Goal: Task Accomplishment & Management: Complete application form

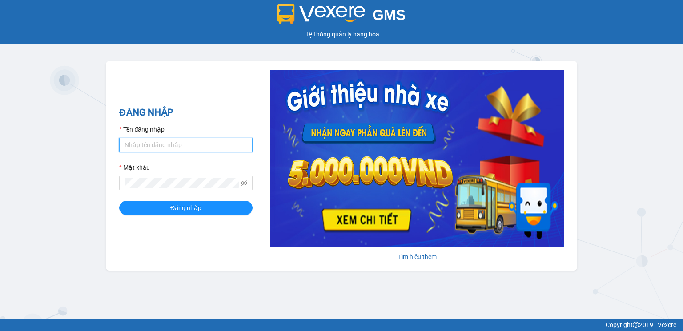
click at [160, 142] on input "Tên đăng nhập" at bounding box center [185, 145] width 133 height 14
type input "vinhquang.tienoanh"
click at [153, 189] on span at bounding box center [185, 183] width 133 height 14
click at [161, 178] on span at bounding box center [185, 183] width 133 height 14
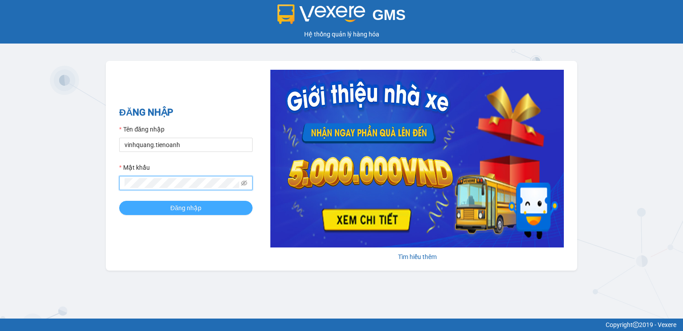
click at [212, 208] on button "Đăng nhập" at bounding box center [185, 208] width 133 height 14
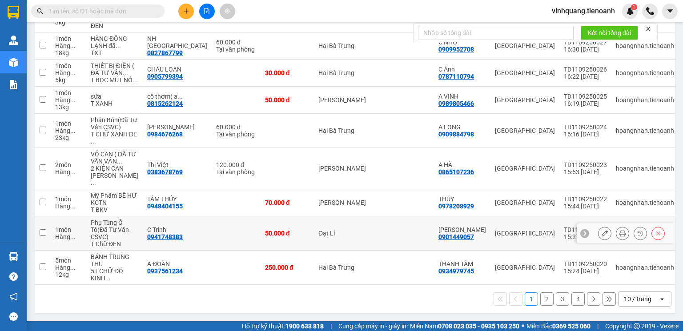
scroll to position [241, 0]
click at [637, 301] on div "10 / trang" at bounding box center [638, 299] width 28 height 9
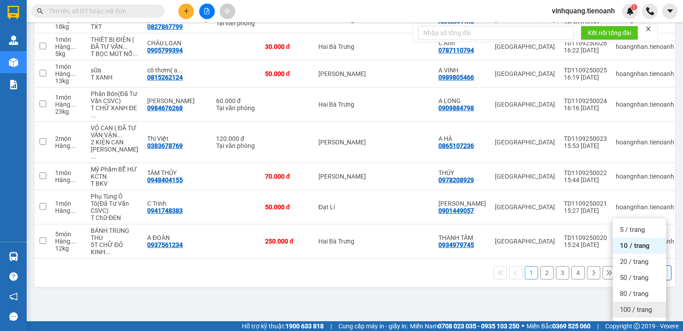
click at [634, 305] on span "100 / trang" at bounding box center [636, 309] width 32 height 9
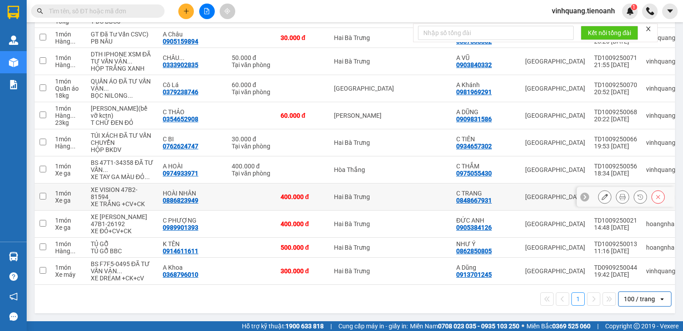
scroll to position [1131, 0]
click at [649, 28] on icon "close" at bounding box center [648, 29] width 6 height 6
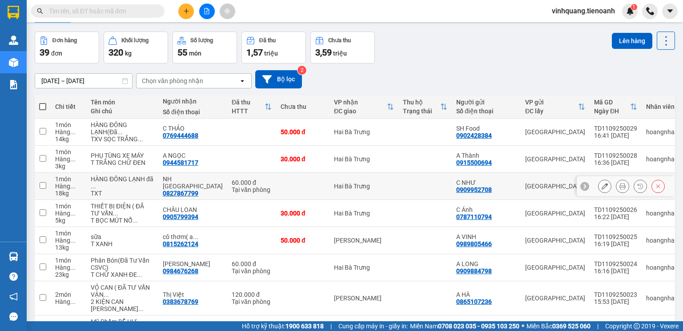
scroll to position [0, 0]
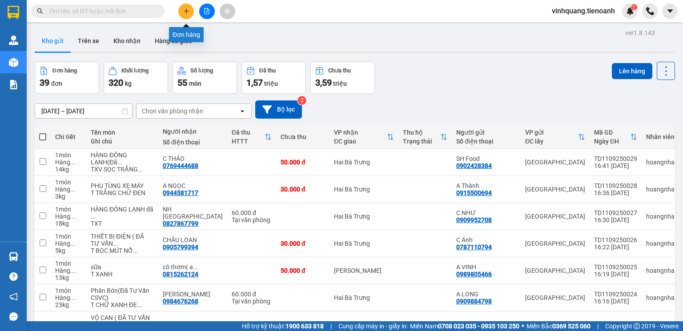
click at [183, 12] on icon "plus" at bounding box center [186, 11] width 6 height 6
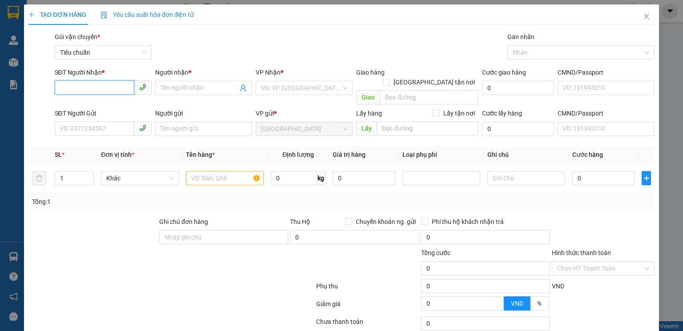
click at [89, 92] on input "SĐT Người Nhận *" at bounding box center [95, 87] width 80 height 14
click at [104, 108] on div "0969298651 - [GEOGRAPHIC_DATA]" at bounding box center [110, 106] width 100 height 10
type input "0969298651"
type input "MỸ ANH"
type input "Trên T Nhảy Cước 150K.Thực Thu 100k thôi nha"
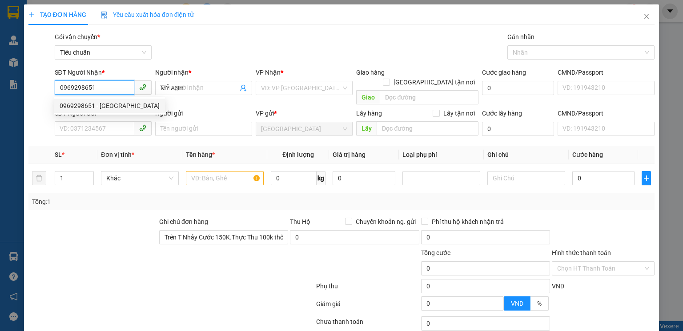
type input "100.000"
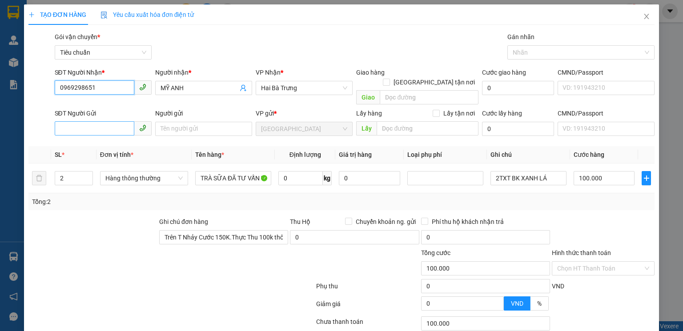
type input "0969298651"
click at [91, 121] on input "SĐT Người Gửi" at bounding box center [95, 128] width 80 height 14
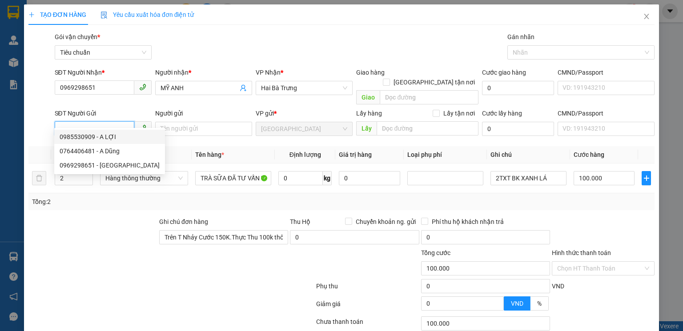
click at [96, 137] on div "0985530909 - A LỢI" at bounding box center [110, 137] width 100 height 10
type input "0985530909"
type input "A LỢI"
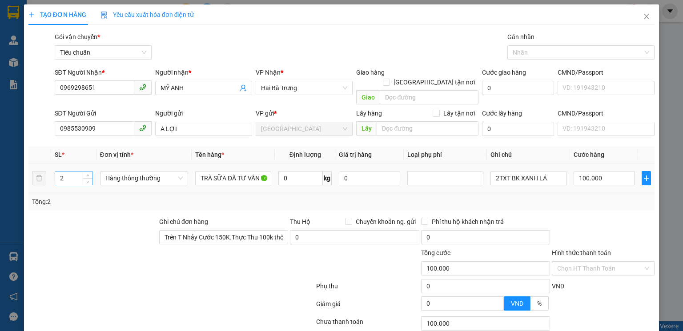
click at [68, 172] on input "2" at bounding box center [73, 178] width 37 height 13
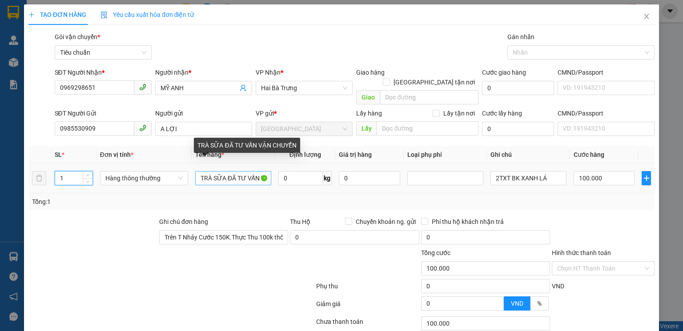
type input "1"
click at [223, 171] on input "TRÀ SỮA ĐÃ TƯ VẤN VẬN CHUYỂN" at bounding box center [233, 178] width 76 height 14
type input "0"
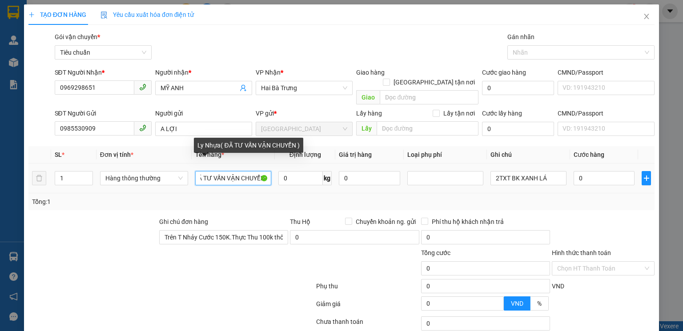
scroll to position [0, 36]
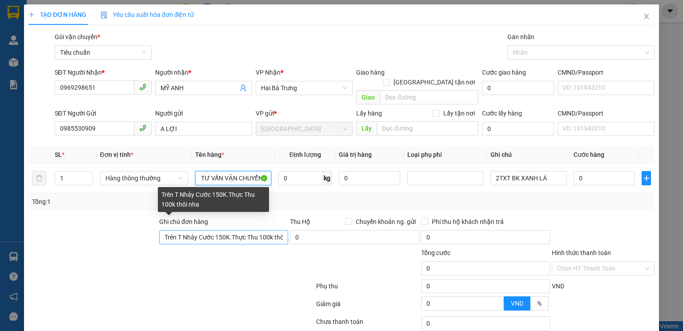
type input "Ly Nhựa( ĐÃ TƯ VẤN VẬN CHUYỂN )"
click at [278, 230] on input "Trên T Nhảy Cước 150K.Thực Thu 100k thôi nha" at bounding box center [223, 237] width 129 height 14
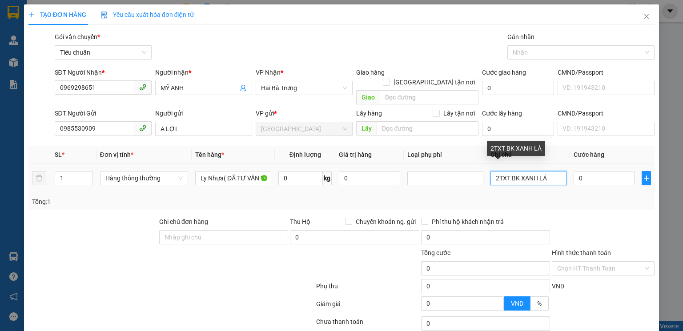
click at [545, 171] on input "2TXT BK XANH LÁ" at bounding box center [528, 178] width 76 height 14
click at [516, 173] on input "text" at bounding box center [528, 178] width 76 height 14
type input "T BKDV Xanh"
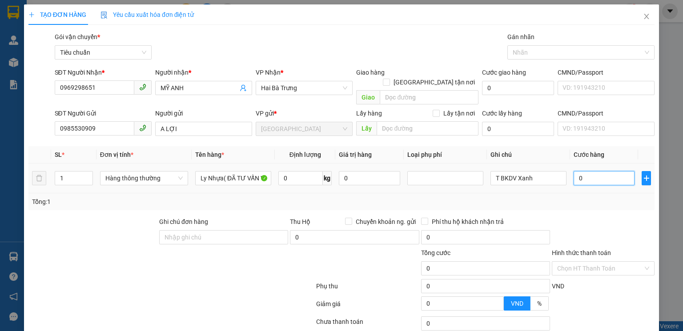
click at [594, 171] on input "0" at bounding box center [604, 178] width 61 height 14
type input "5"
type input "50"
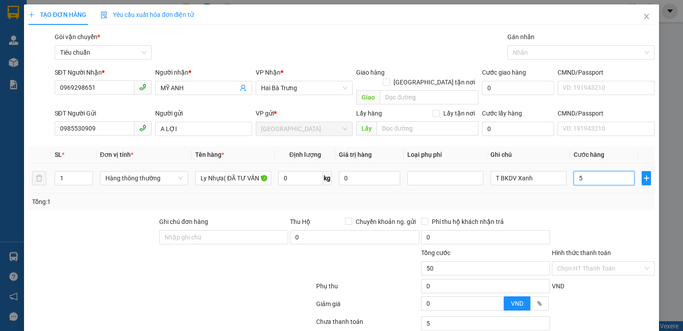
type input "50"
type input "50.000"
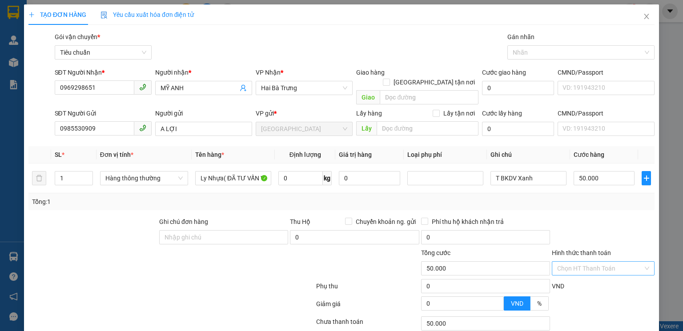
click at [605, 262] on input "Hình thức thanh toán" at bounding box center [600, 268] width 86 height 13
click at [585, 282] on div "Tại văn phòng" at bounding box center [598, 276] width 102 height 14
type input "0"
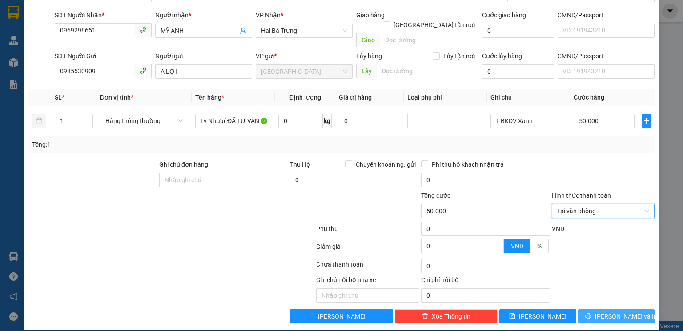
click at [614, 312] on span "[PERSON_NAME] và In" at bounding box center [626, 317] width 62 height 10
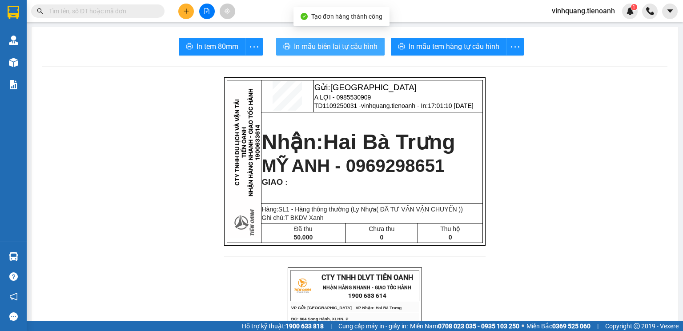
click at [338, 47] on span "In mẫu biên lai tự cấu hình" at bounding box center [336, 46] width 84 height 11
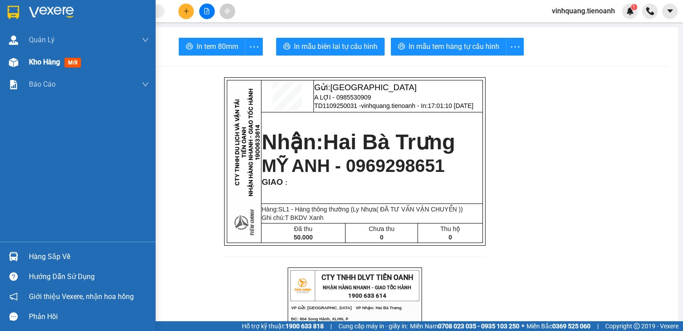
drag, startPoint x: 16, startPoint y: 54, endPoint x: 19, endPoint y: 63, distance: 9.4
click at [16, 55] on div at bounding box center [14, 63] width 16 height 16
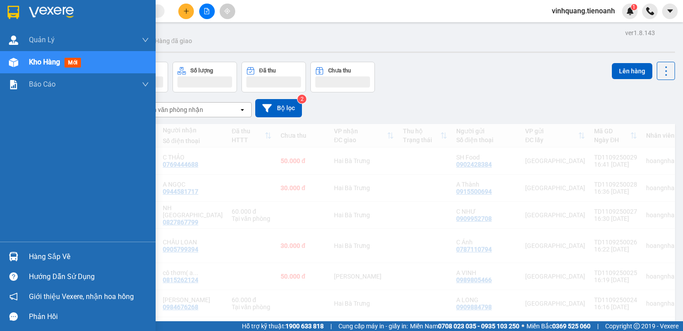
click at [19, 63] on div at bounding box center [14, 63] width 16 height 16
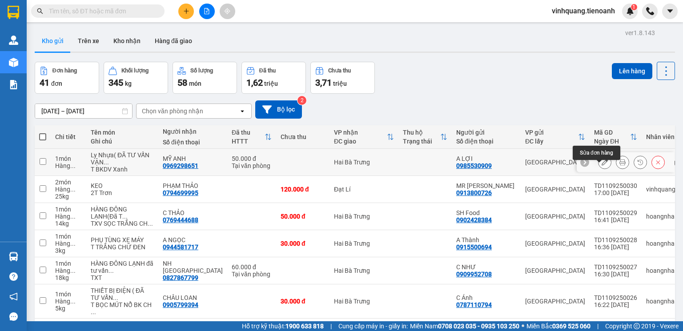
click at [602, 165] on icon at bounding box center [605, 162] width 6 height 6
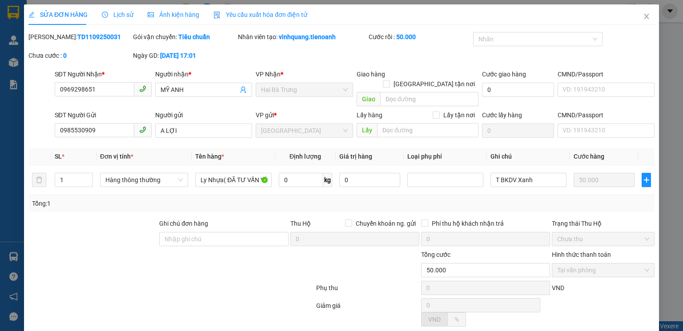
type input "0969298651"
type input "MỸ ANH"
type input "0985530909"
type input "A LỢI"
type input "50.000"
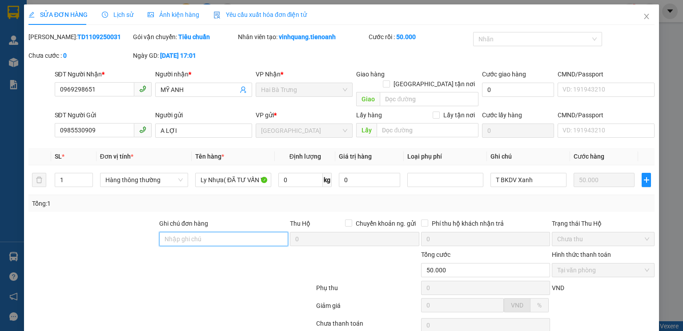
click at [211, 232] on input "Ghi chú đơn hàng" at bounding box center [223, 239] width 129 height 14
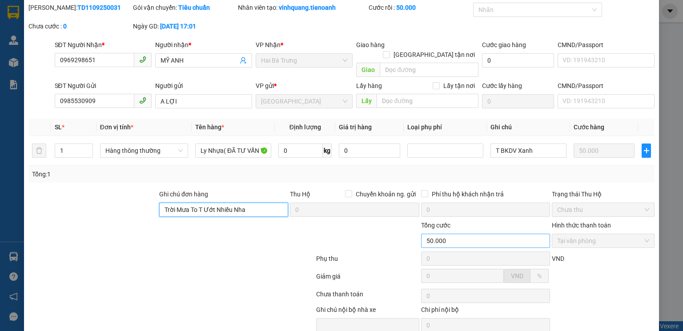
scroll to position [59, 0]
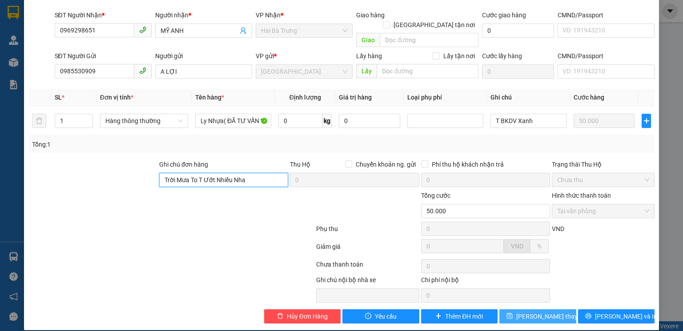
type input "Trời Mưa To T Ướt Nhiều Nha"
click at [544, 312] on span "[PERSON_NAME] thay đổi" at bounding box center [551, 317] width 71 height 10
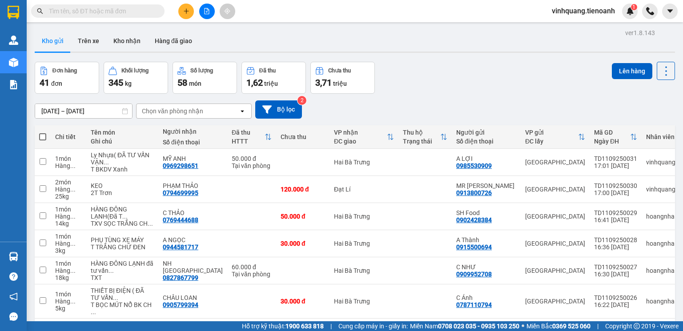
click at [186, 14] on button at bounding box center [186, 12] width 16 height 16
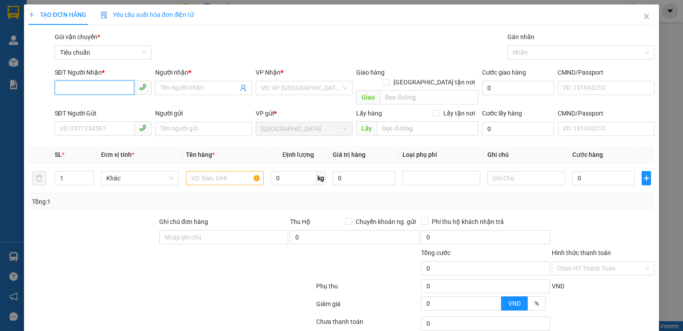
click at [111, 87] on input "SĐT Người Nhận *" at bounding box center [95, 87] width 80 height 14
type input "0352813443"
click at [198, 85] on input "Người nhận *" at bounding box center [198, 88] width 77 height 10
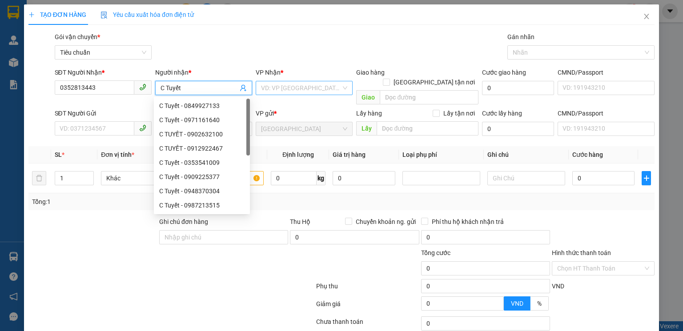
type input "C Tuyết"
click at [306, 90] on input "search" at bounding box center [301, 87] width 80 height 13
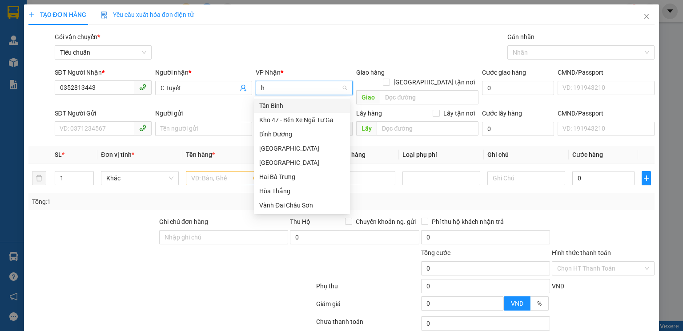
type input "ho"
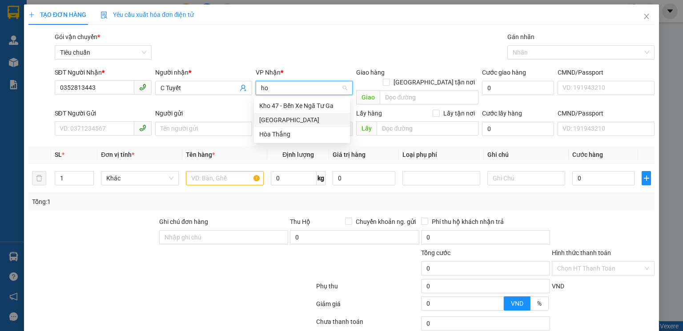
click at [288, 121] on div "[GEOGRAPHIC_DATA]" at bounding box center [301, 120] width 85 height 10
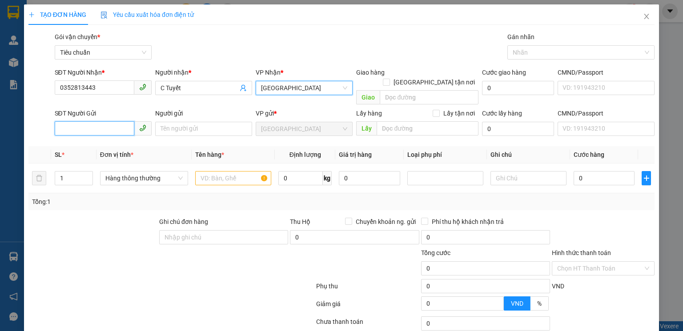
click at [88, 121] on input "SĐT Người Gửi" at bounding box center [95, 128] width 80 height 14
type input "0355670406"
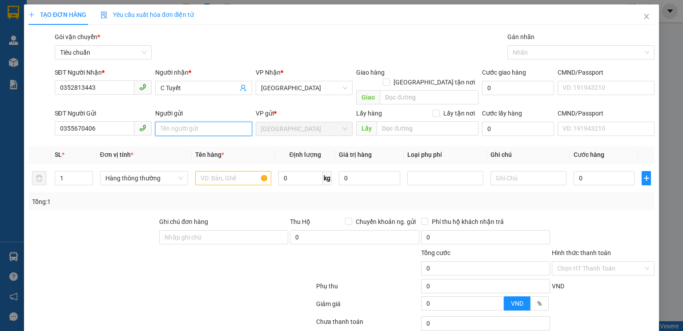
click at [170, 122] on input "Người gửi" at bounding box center [203, 129] width 97 height 14
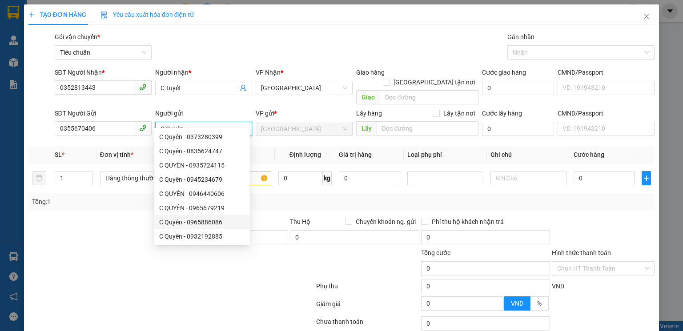
type input "C Quyên"
click at [295, 217] on div "Thu Hộ Chuyển khoản ng. gửi" at bounding box center [354, 222] width 129 height 10
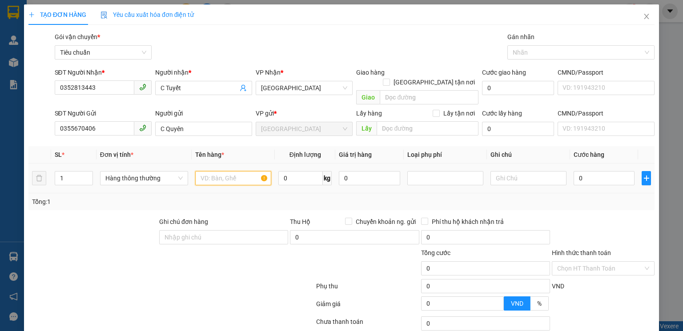
click at [217, 171] on input "text" at bounding box center [233, 178] width 76 height 14
type input "Cà Vẹt(Đã Tư Vấn CSVC)"
click at [514, 172] on input "text" at bounding box center [528, 178] width 76 height 14
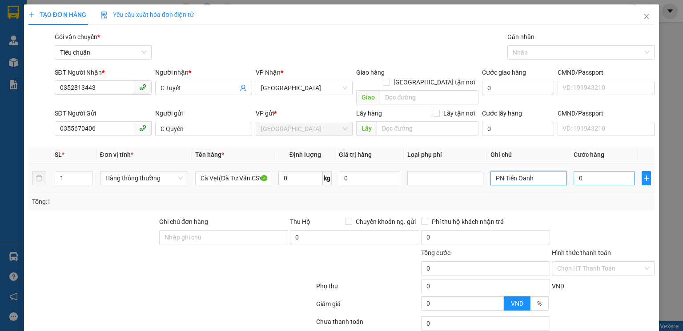
type input "PN Tiến Oanh"
click at [608, 171] on input "0" at bounding box center [604, 178] width 61 height 14
type input "3"
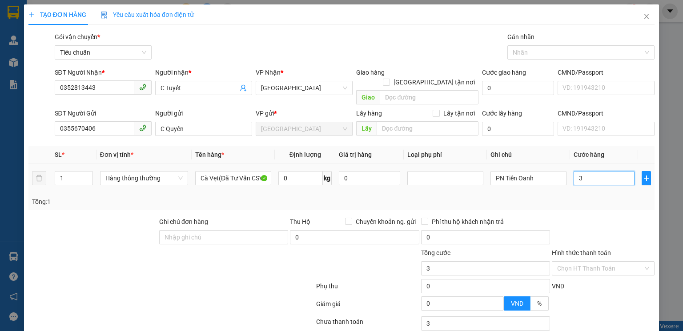
type input "30"
type input "30.000"
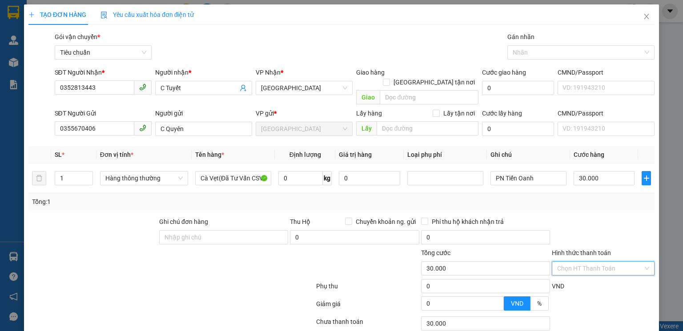
drag, startPoint x: 598, startPoint y: 263, endPoint x: 594, endPoint y: 261, distance: 4.6
click at [597, 262] on input "Hình thức thanh toán" at bounding box center [600, 268] width 86 height 13
click at [584, 276] on div "Tại văn phòng" at bounding box center [599, 276] width 92 height 10
type input "0"
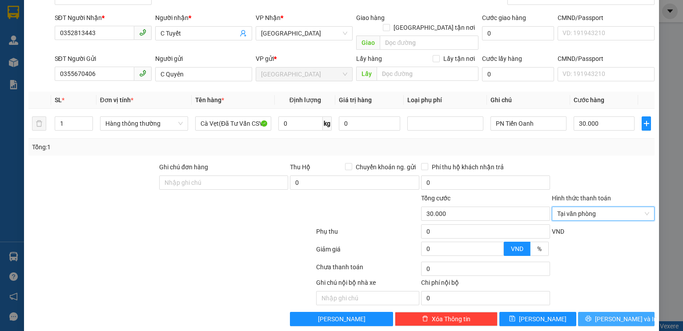
scroll to position [57, 0]
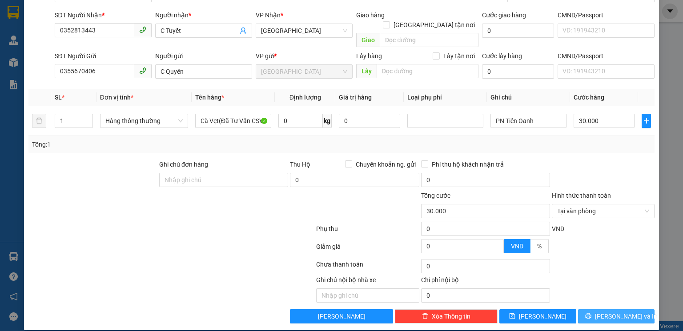
click at [617, 312] on span "[PERSON_NAME] và In" at bounding box center [626, 317] width 62 height 10
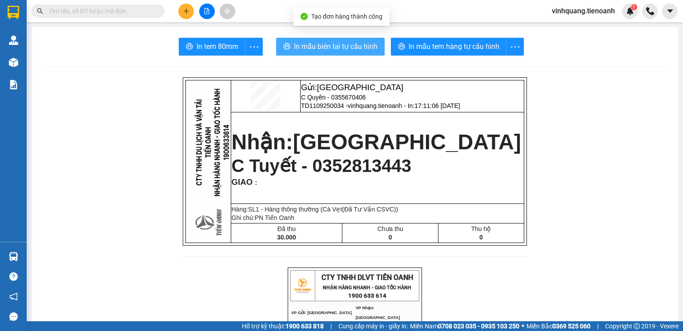
click at [322, 46] on span "In mẫu biên lai tự cấu hình" at bounding box center [336, 46] width 84 height 11
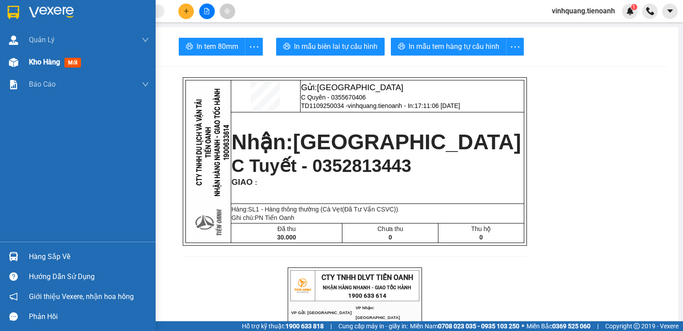
click at [12, 62] on img at bounding box center [13, 62] width 9 height 9
